Goal: Task Accomplishment & Management: Manage account settings

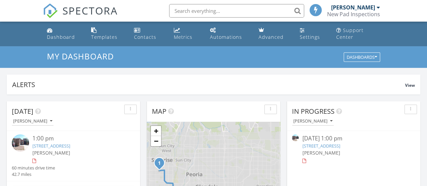
scroll to position [3, 3]
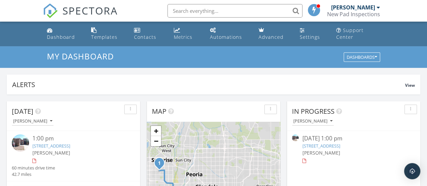
click at [69, 146] on link "14841 W Desert Hills Dr, Surprise, AZ 85379" at bounding box center [51, 146] width 38 height 6
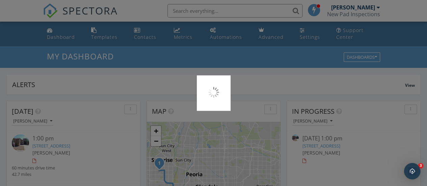
scroll to position [0, 0]
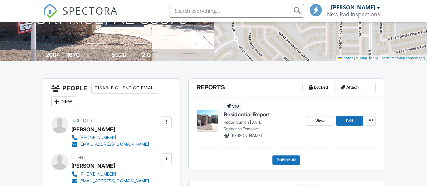
scroll to position [169, 0]
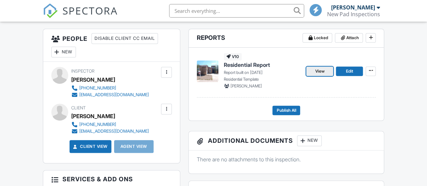
click at [319, 75] on span "View" at bounding box center [319, 71] width 9 height 7
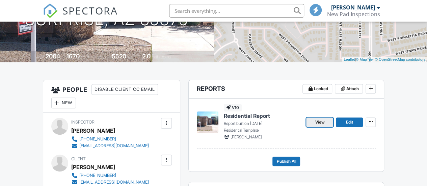
click at [321, 126] on span "View" at bounding box center [319, 122] width 9 height 7
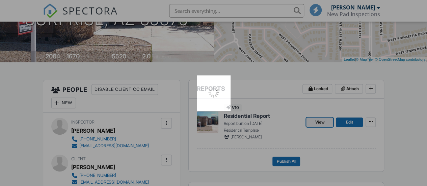
scroll to position [118, 0]
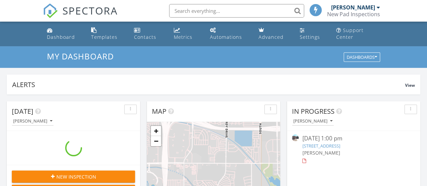
scroll to position [3, 3]
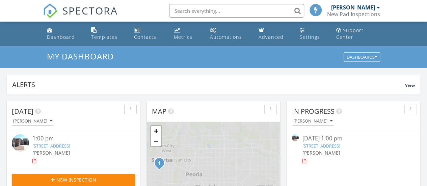
click at [59, 146] on link "14841 W Desert Hills Dr, Surprise, AZ 85379" at bounding box center [51, 146] width 38 height 6
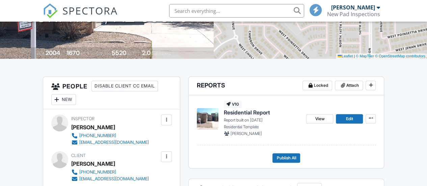
scroll to position [149, 0]
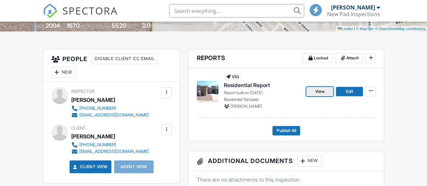
click at [319, 95] on span "View" at bounding box center [319, 91] width 9 height 7
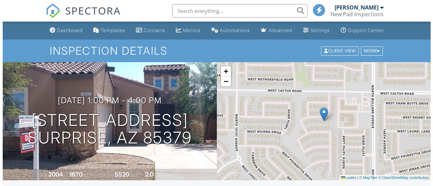
scroll to position [216, 0]
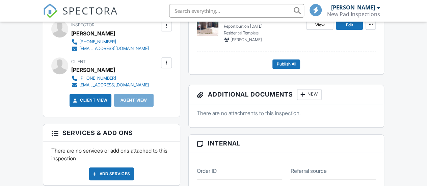
click at [167, 66] on div at bounding box center [166, 62] width 7 height 7
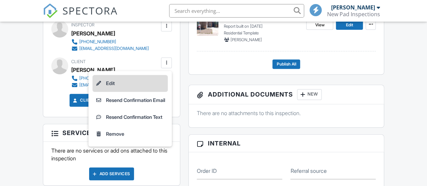
click at [115, 91] on li "Edit" at bounding box center [130, 83] width 75 height 17
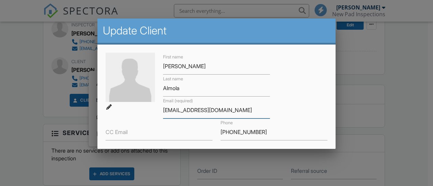
drag, startPoint x: 246, startPoint y: 110, endPoint x: 143, endPoint y: 110, distance: 103.1
click at [143, 110] on div "First name Sara Last name Almola Email (required) americanainspect@gmail.com CC…" at bounding box center [216, 97] width 230 height 88
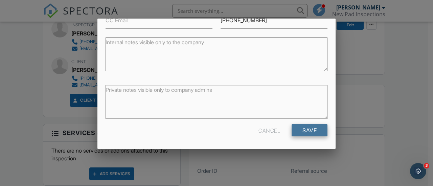
type input "ghassan_n30@yahoo.com"
click at [306, 129] on input "Save" at bounding box center [309, 130] width 36 height 12
